Goal: Ask a question

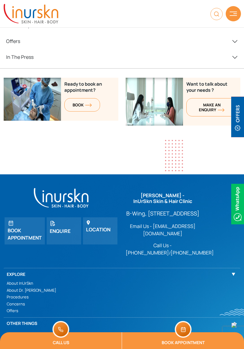
click at [225, 98] on link "MAKE AN enquiry" at bounding box center [211, 107] width 51 height 18
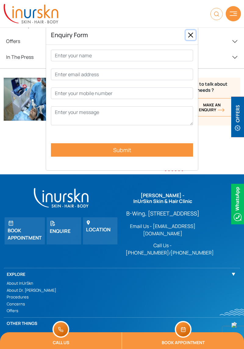
click at [191, 31] on button "Close" at bounding box center [191, 35] width 10 height 10
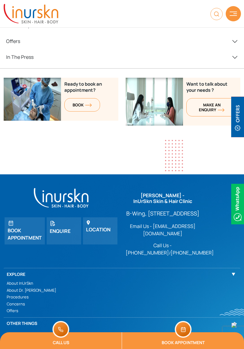
click at [216, 102] on span "MAKE AN enquiry" at bounding box center [212, 107] width 26 height 10
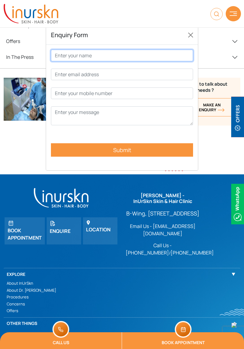
click at [160, 55] on input "Contact form" at bounding box center [122, 56] width 142 height 12
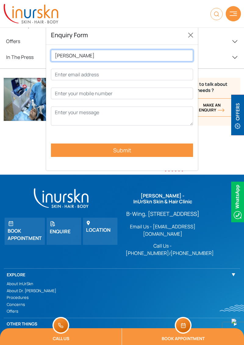
type input "[PERSON_NAME]"
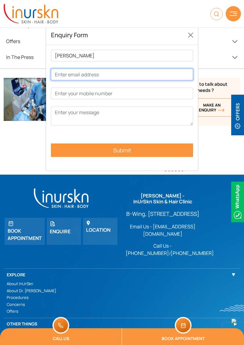
click at [171, 75] on input "Contact form" at bounding box center [122, 75] width 142 height 12
type input "[EMAIL_ADDRESS][DOMAIN_NAME]"
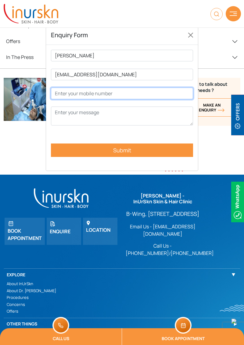
click at [164, 92] on input "Contact form" at bounding box center [122, 94] width 142 height 12
type input "8369223092"
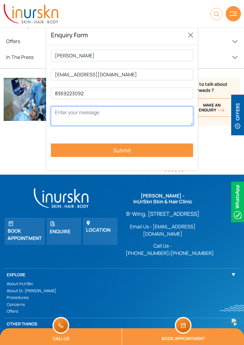
click at [157, 111] on textarea "Contact form" at bounding box center [122, 116] width 142 height 19
type textarea "The price for carbon therapy and [MEDICAL_DATA]"
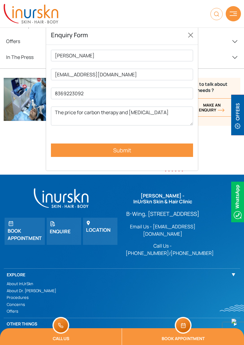
click at [76, 155] on input "Submit" at bounding box center [122, 149] width 142 height 13
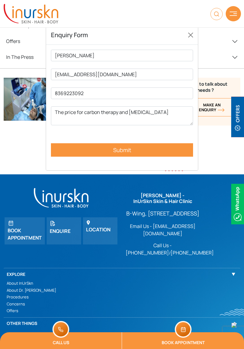
click at [74, 151] on input "Submit" at bounding box center [122, 149] width 142 height 13
click at [72, 153] on input "Submit" at bounding box center [122, 149] width 142 height 13
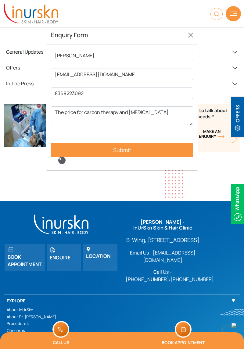
scroll to position [2825, 0]
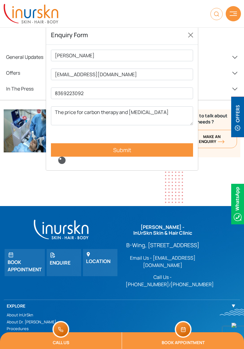
click at [81, 154] on input "Submit" at bounding box center [122, 149] width 142 height 13
click at [96, 152] on input "Submit" at bounding box center [122, 149] width 142 height 13
click at [118, 156] on input "Submit" at bounding box center [122, 149] width 142 height 13
click at [117, 156] on input "Submit" at bounding box center [122, 149] width 142 height 13
click at [116, 156] on input "Submit" at bounding box center [122, 149] width 142 height 13
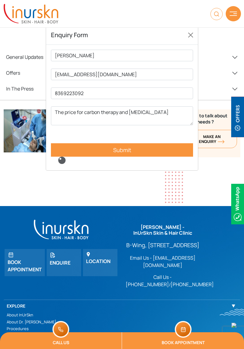
click at [114, 161] on p "[PERSON_NAME] [EMAIL_ADDRESS][DOMAIN_NAME] 8369223092 The price for carbon ther…" at bounding box center [122, 108] width 142 height 116
click at [113, 156] on input "Submit" at bounding box center [122, 149] width 142 height 13
